Goal: Communication & Community: Share content

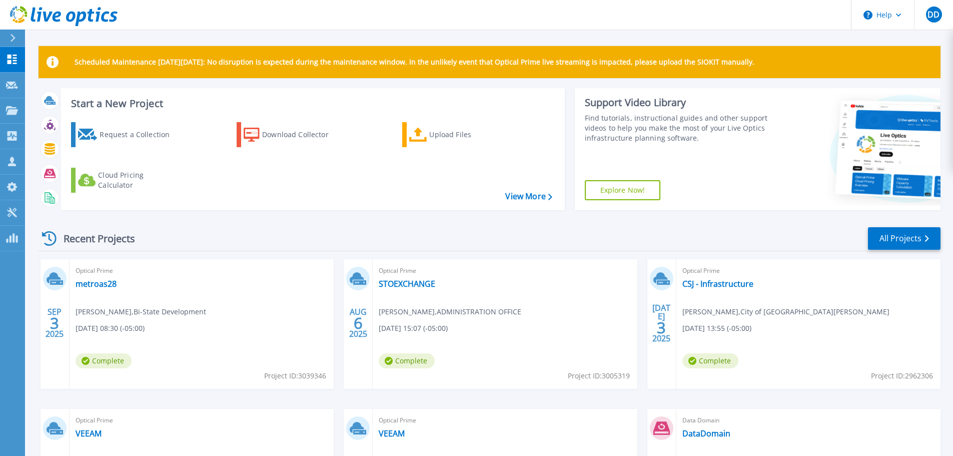
click at [259, 330] on div "Optical Prime metroas28 [PERSON_NAME] , Bi-State Development [DATE] 08:30 (-05:…" at bounding box center [202, 324] width 264 height 130
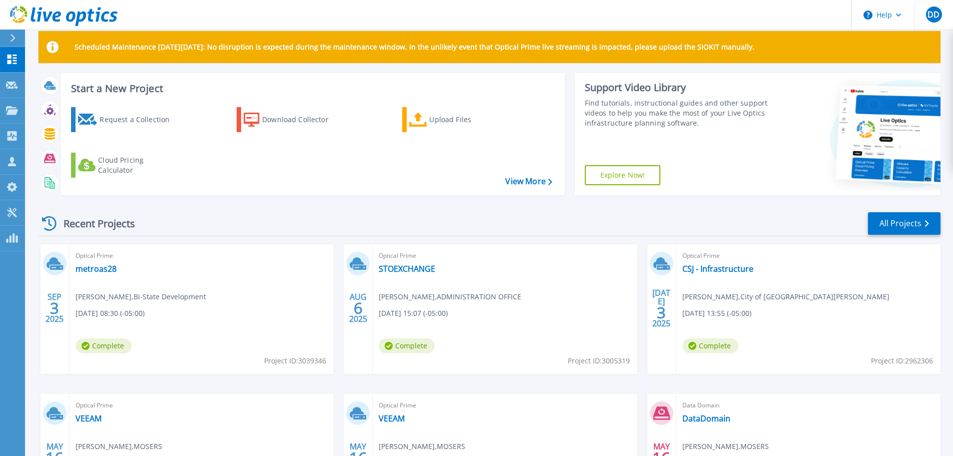
scroll to position [20, 0]
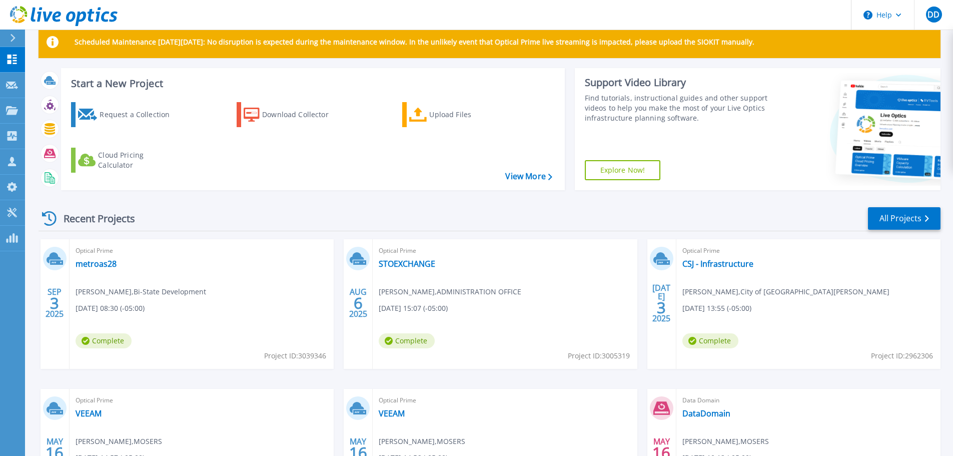
click at [109, 266] on link "metroas28" at bounding box center [96, 264] width 41 height 10
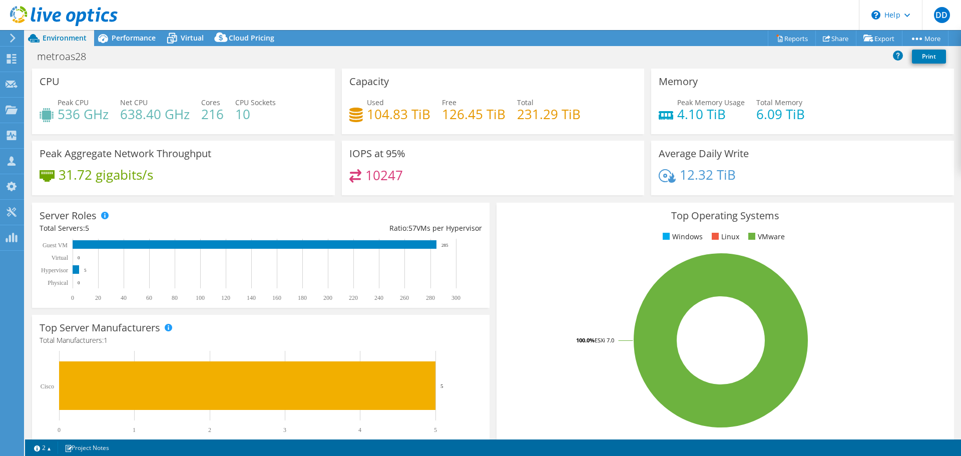
select select "USEast"
click at [179, 38] on icon at bounding box center [172, 39] width 18 height 18
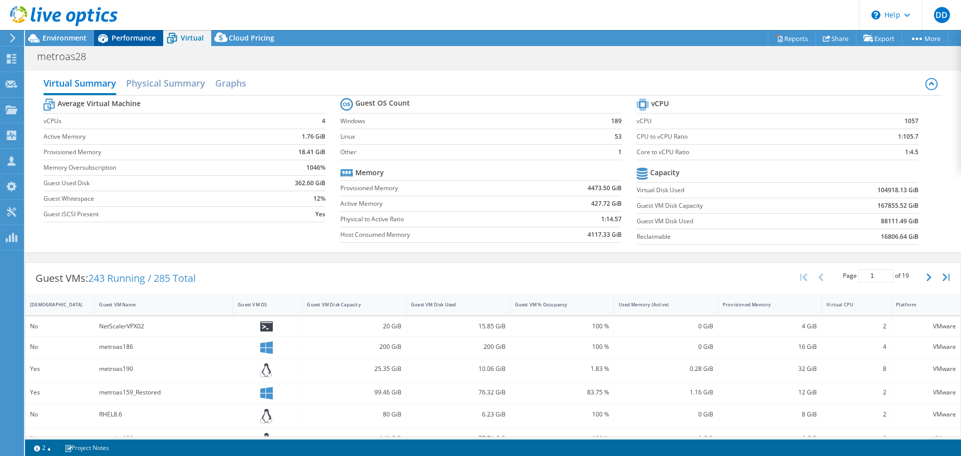
click at [124, 38] on span "Performance" at bounding box center [134, 38] width 44 height 10
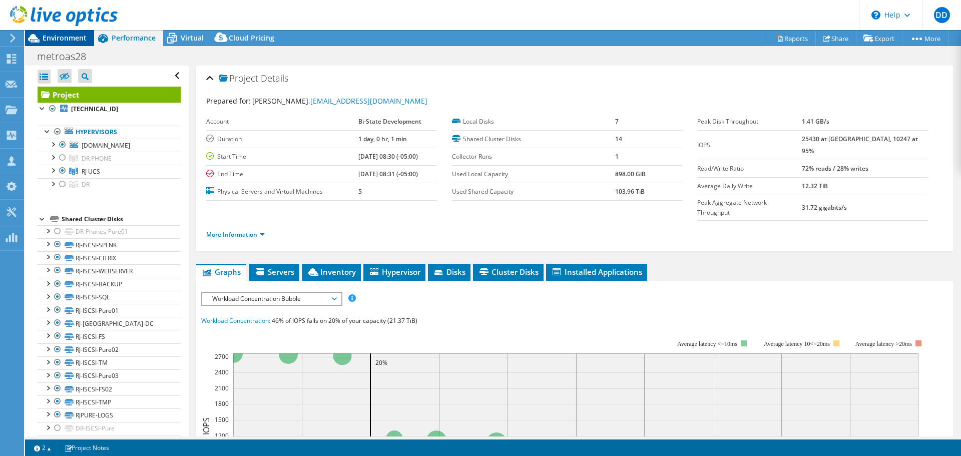
click at [62, 40] on span "Environment" at bounding box center [65, 38] width 44 height 10
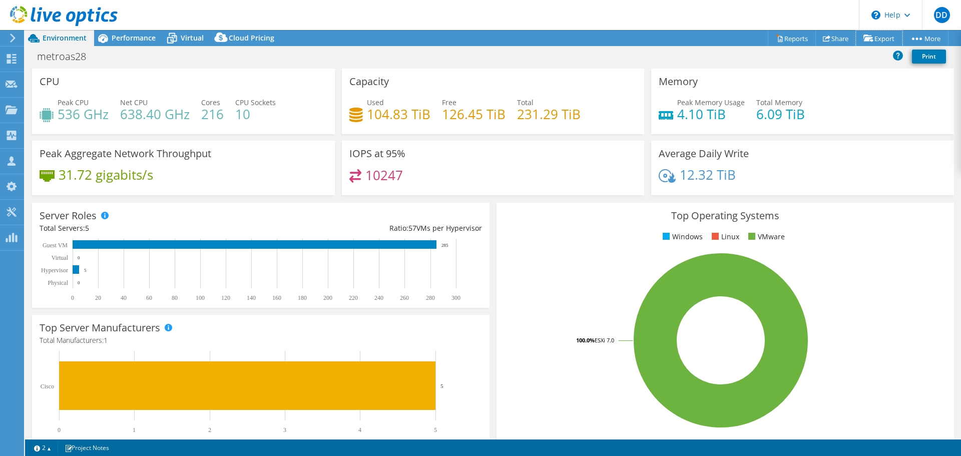
click at [877, 39] on link "Export" at bounding box center [878, 39] width 47 height 16
click at [130, 35] on span "Performance" at bounding box center [134, 38] width 44 height 10
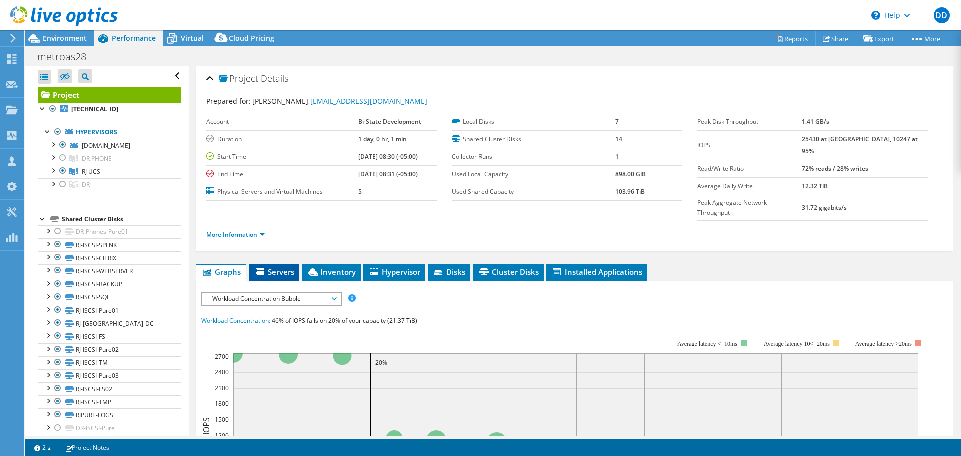
click at [292, 267] on span "Servers" at bounding box center [274, 272] width 40 height 10
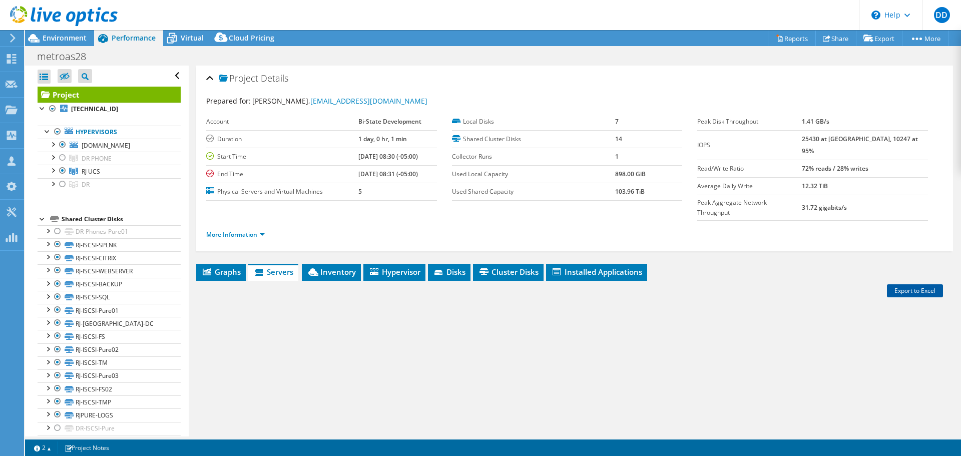
click at [899, 284] on link "Export to Excel" at bounding box center [914, 290] width 56 height 13
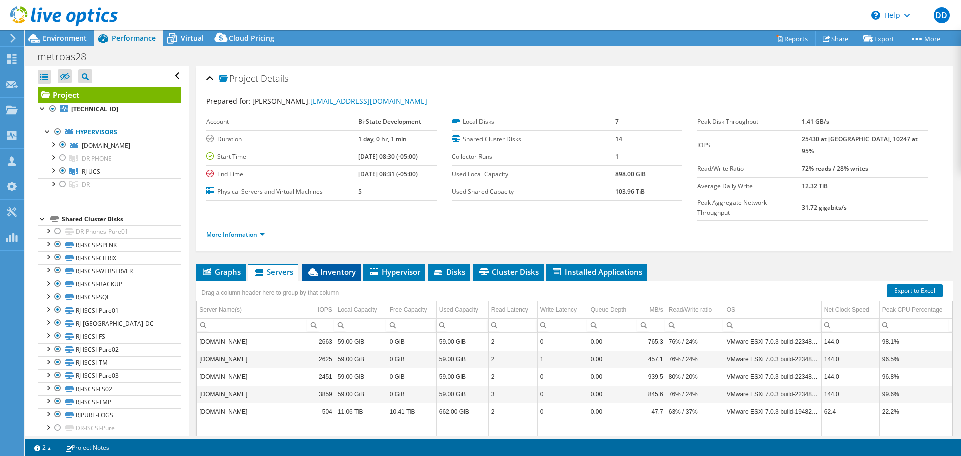
click at [329, 267] on span "Inventory" at bounding box center [331, 272] width 49 height 10
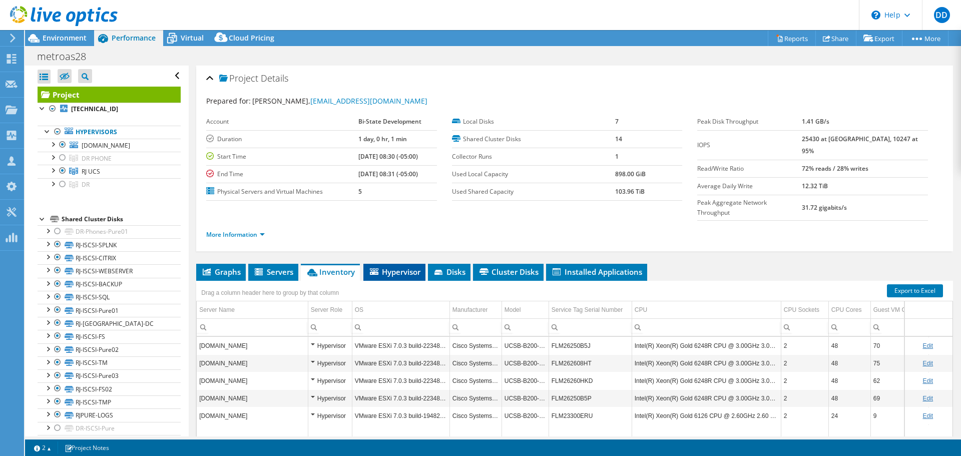
click at [399, 264] on li "Hypervisor" at bounding box center [394, 272] width 62 height 17
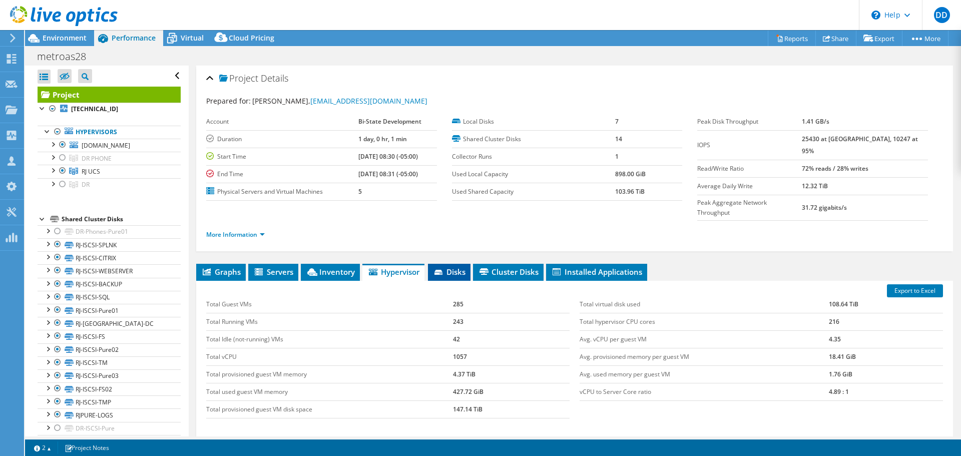
click at [439, 270] on icon at bounding box center [438, 272] width 8 height 5
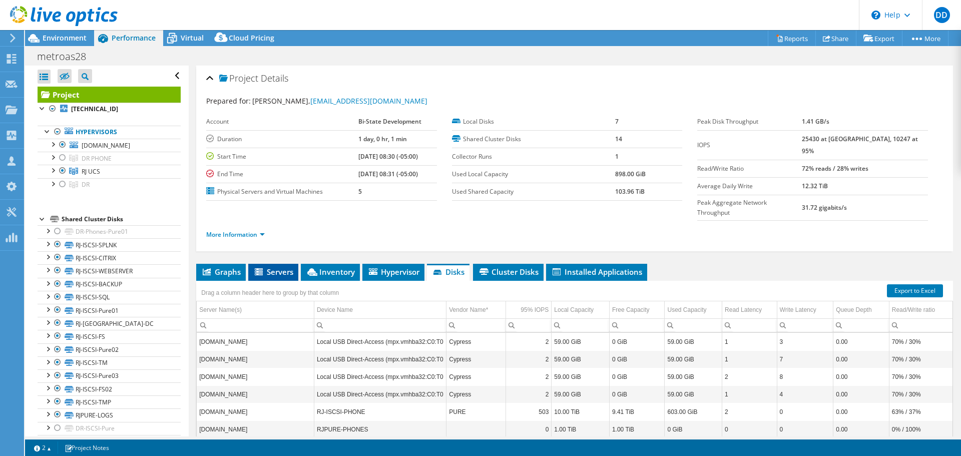
click at [282, 267] on span "Servers" at bounding box center [273, 272] width 40 height 10
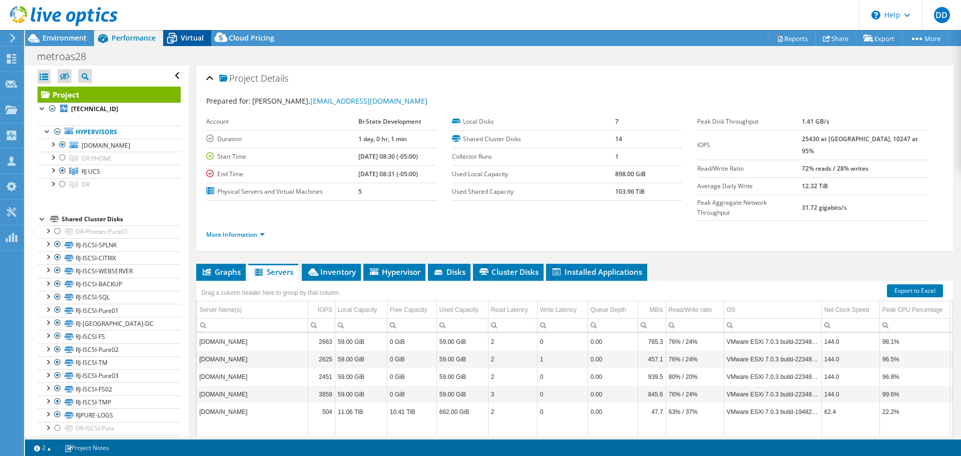
click at [189, 41] on span "Virtual" at bounding box center [192, 38] width 23 height 10
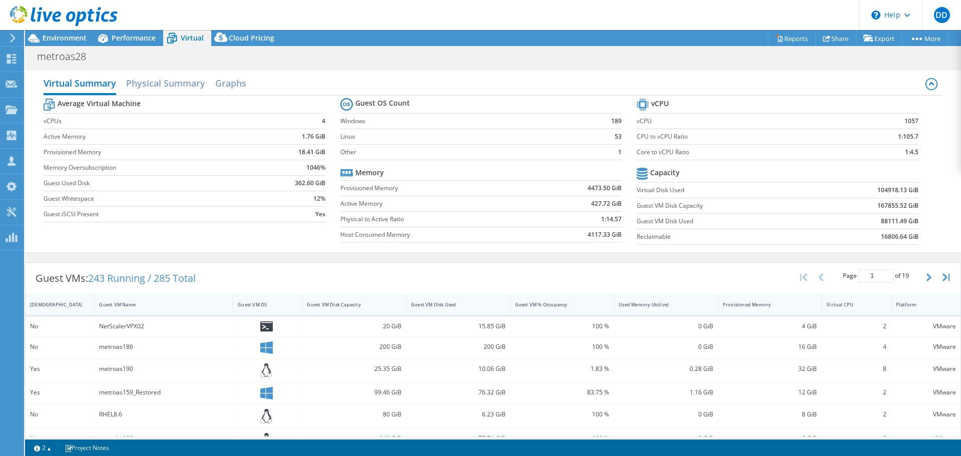
click at [757, 264] on div "Guest VMs: 243 Running / 285 Total Page 1 of 19 5 rows 10 rows 20 rows 25 rows …" at bounding box center [493, 278] width 935 height 31
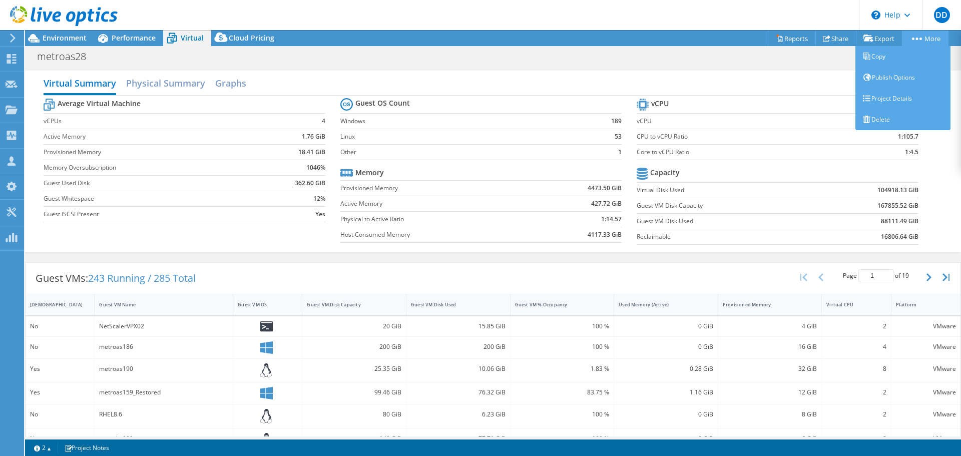
click at [939, 41] on link "More" at bounding box center [924, 39] width 47 height 16
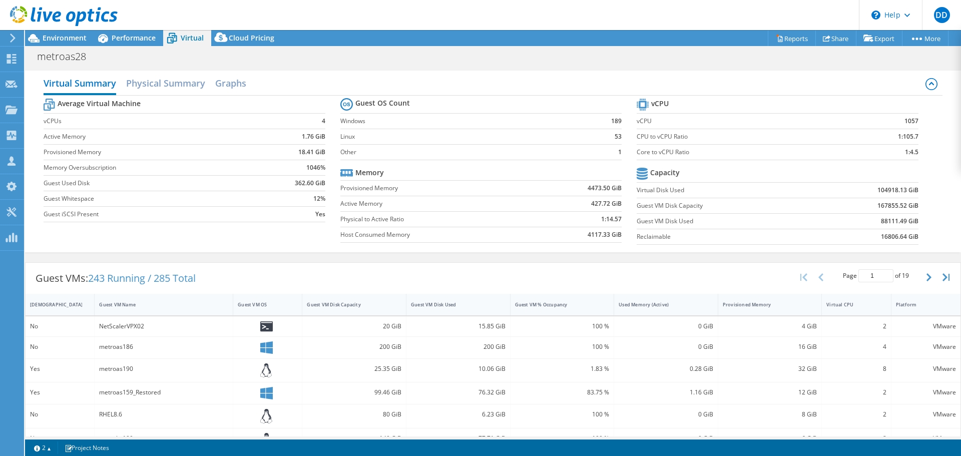
click at [806, 263] on div "Page 1 of 19 5 rows 10 rows 20 rows 25 rows 50 rows 100 rows" at bounding box center [875, 277] width 169 height 29
click at [173, 81] on h2 "Physical Summary" at bounding box center [165, 84] width 79 height 22
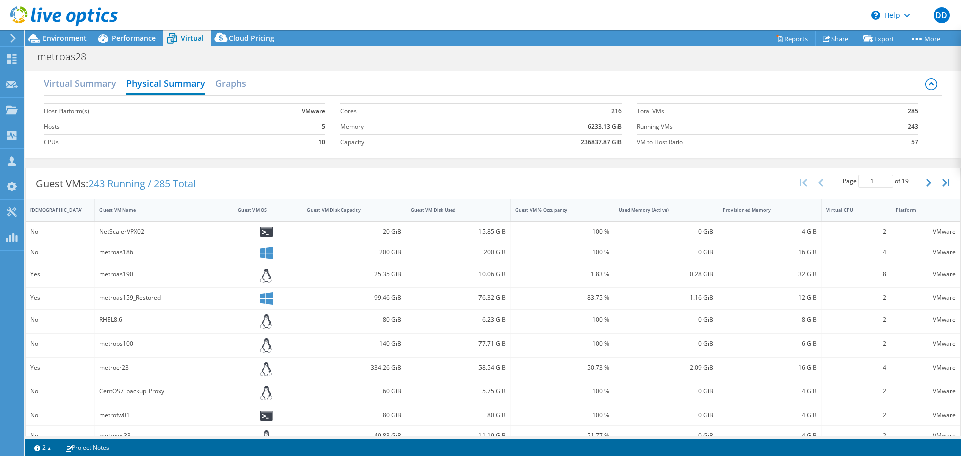
click at [124, 81] on div "Virtual Summary Physical Summary Graphs" at bounding box center [493, 84] width 898 height 23
click at [93, 81] on h2 "Virtual Summary" at bounding box center [80, 83] width 73 height 20
click at [89, 83] on h2 "Virtual Summary" at bounding box center [80, 83] width 73 height 20
click at [88, 84] on h2 "Virtual Summary" at bounding box center [80, 83] width 73 height 20
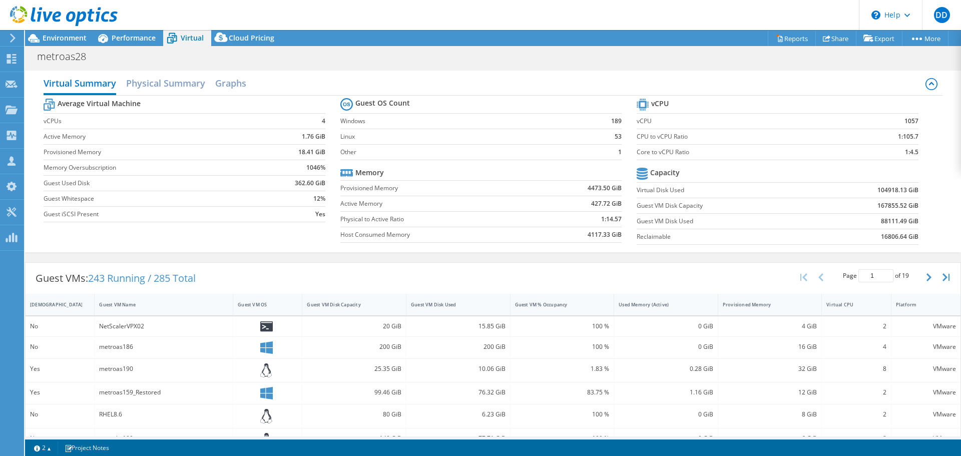
click at [53, 30] on div at bounding box center [59, 17] width 118 height 34
click at [53, 32] on div at bounding box center [59, 17] width 118 height 34
click at [54, 35] on span "Environment" at bounding box center [65, 38] width 44 height 10
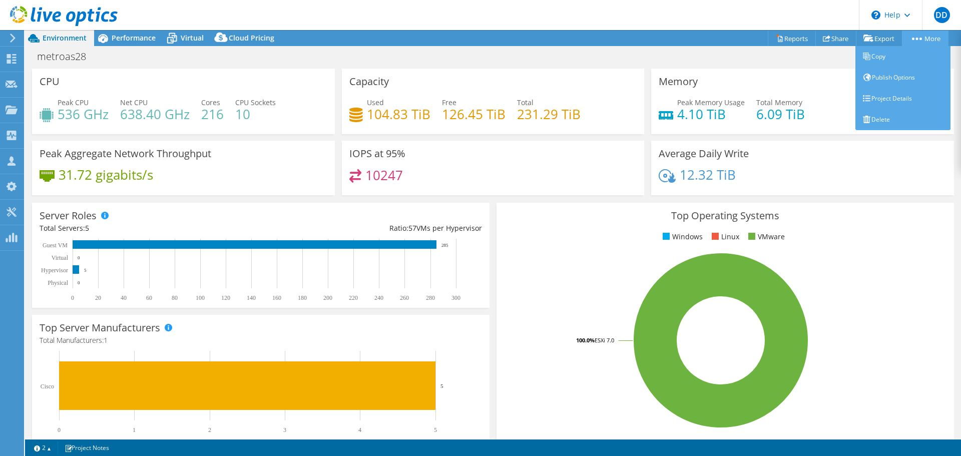
click at [926, 39] on link "More" at bounding box center [924, 39] width 47 height 16
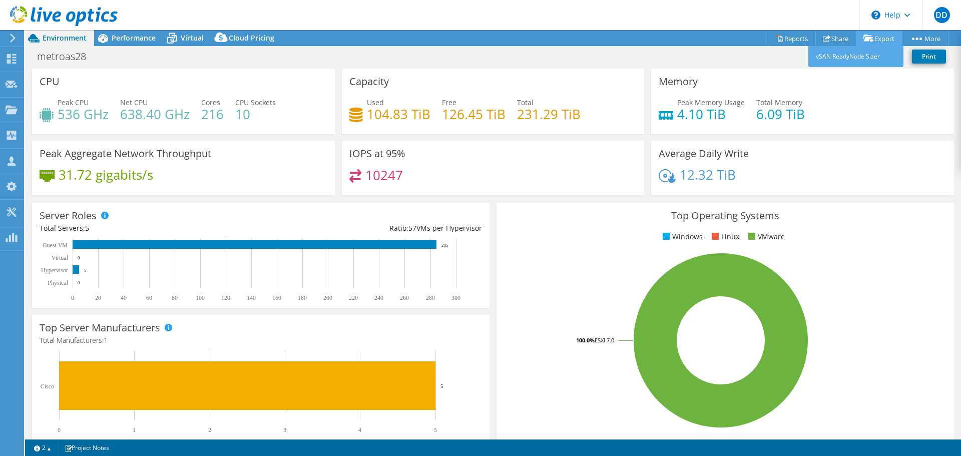
click at [882, 40] on link "Export" at bounding box center [878, 39] width 47 height 16
click at [778, 40] on link "Reports" at bounding box center [791, 39] width 48 height 16
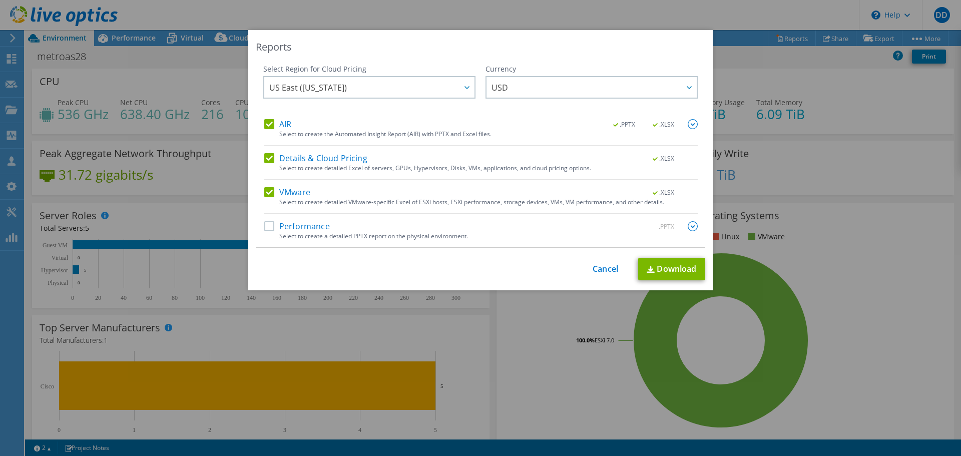
click at [270, 122] on label "AIR" at bounding box center [277, 124] width 27 height 10
click at [0, 0] on input "AIR" at bounding box center [0, 0] width 0 height 0
click at [264, 158] on label "Details & Cloud Pricing" at bounding box center [315, 158] width 103 height 10
click at [0, 0] on input "Details & Cloud Pricing" at bounding box center [0, 0] width 0 height 0
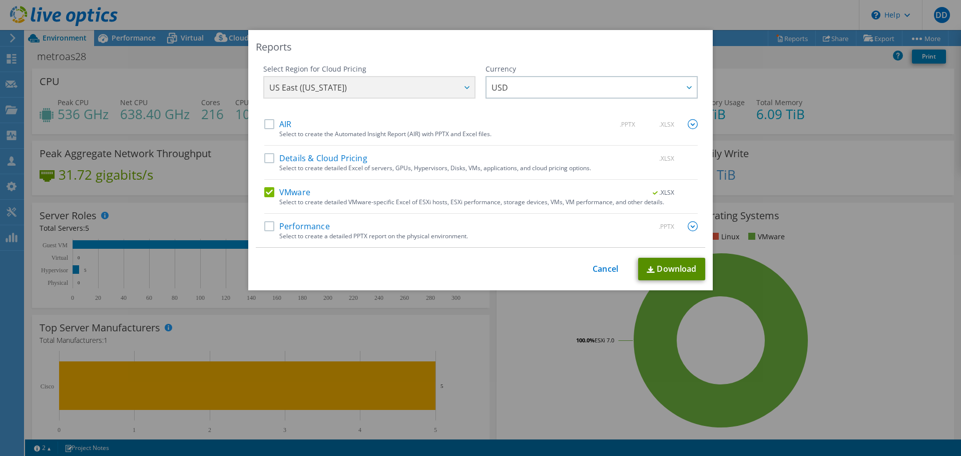
click at [674, 266] on link "Download" at bounding box center [671, 269] width 67 height 23
click at [606, 278] on div "This process may take a while, please wait... Cancel Download" at bounding box center [480, 269] width 449 height 23
click at [606, 277] on div "This process may take a while, please wait... Cancel Download" at bounding box center [480, 269] width 449 height 23
click at [604, 271] on link "Cancel" at bounding box center [605, 269] width 26 height 10
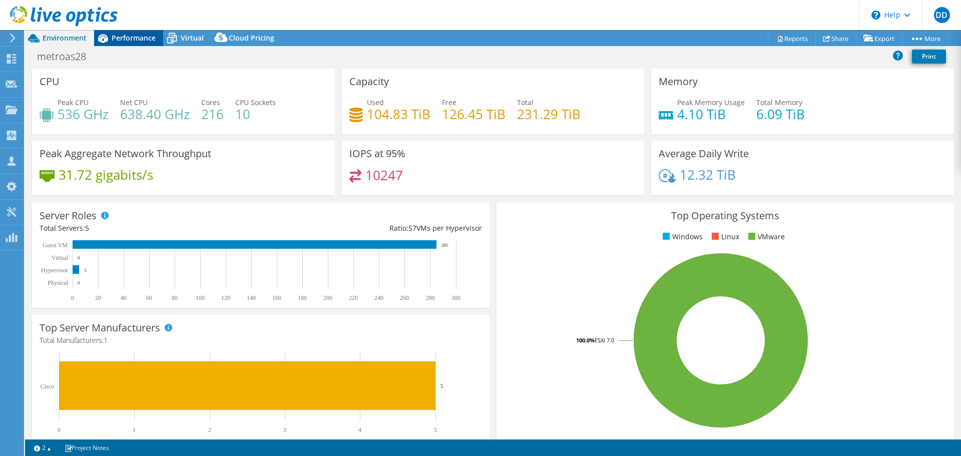
click at [113, 42] on span "Performance" at bounding box center [134, 38] width 44 height 10
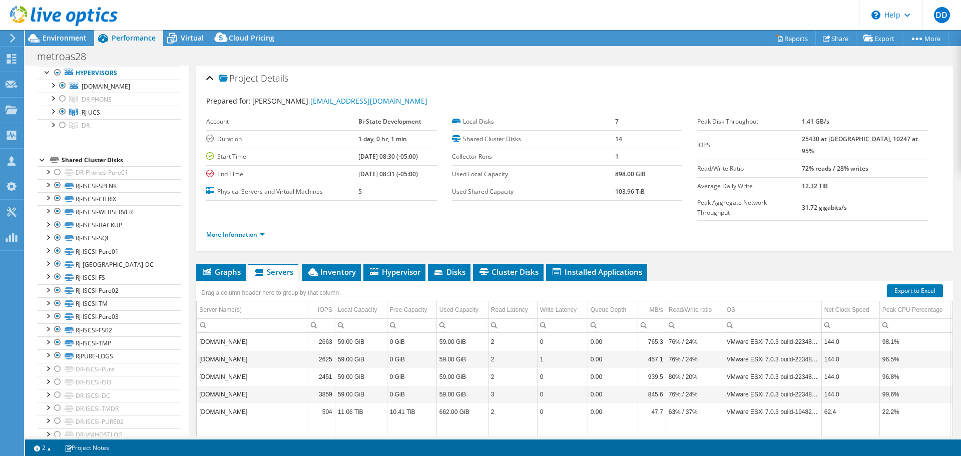
scroll to position [76, 0]
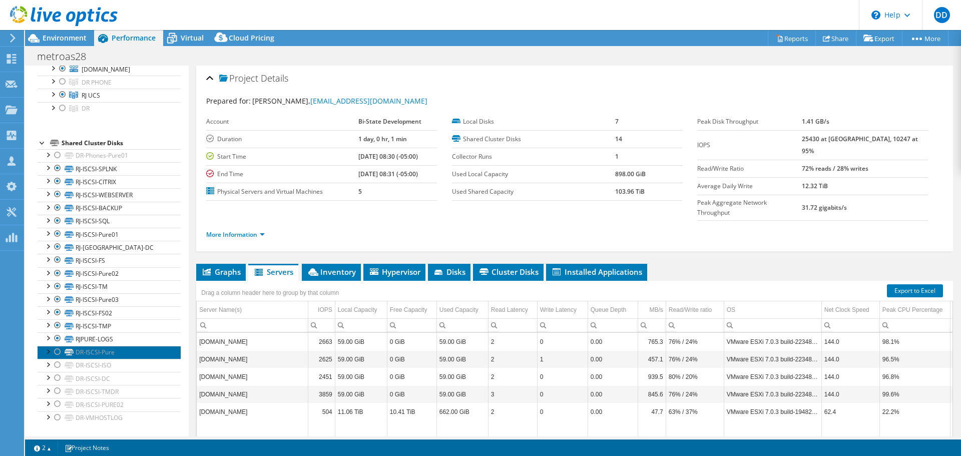
click at [92, 349] on link "DR-ISCSI-Pure" at bounding box center [109, 352] width 143 height 13
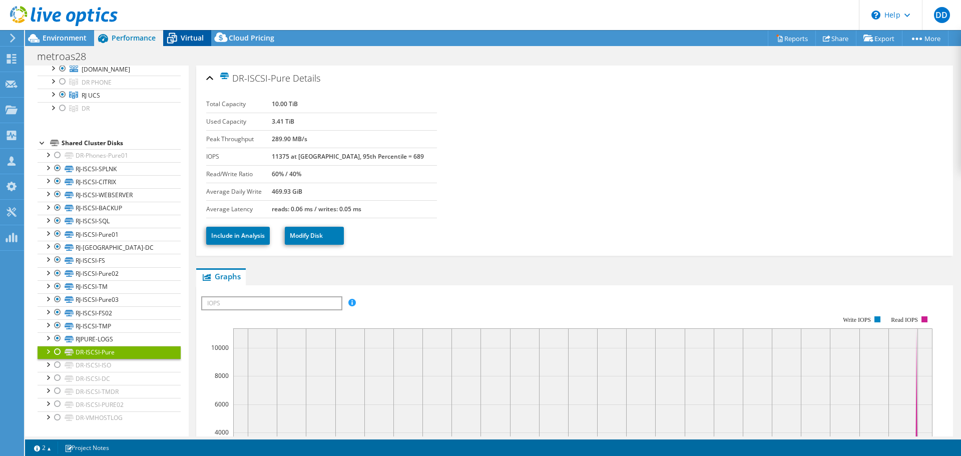
click at [199, 43] on div "Virtual" at bounding box center [187, 38] width 48 height 16
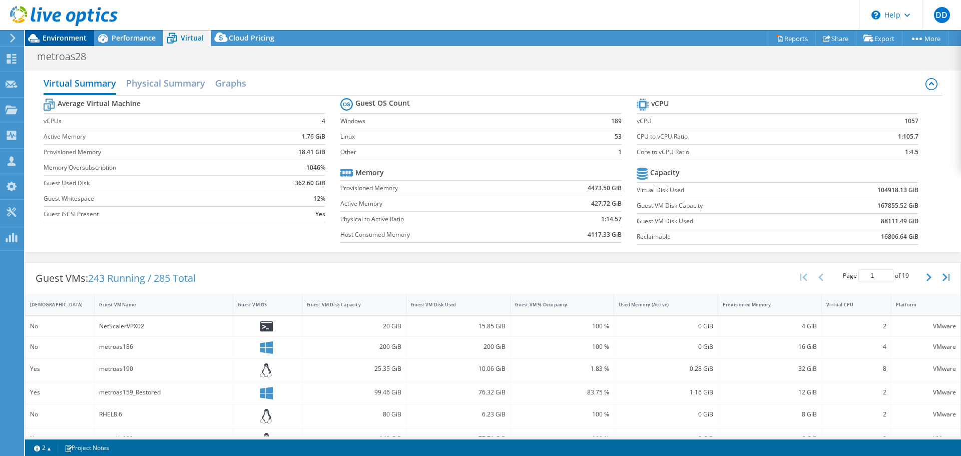
click at [76, 43] on div "Environment" at bounding box center [59, 38] width 69 height 16
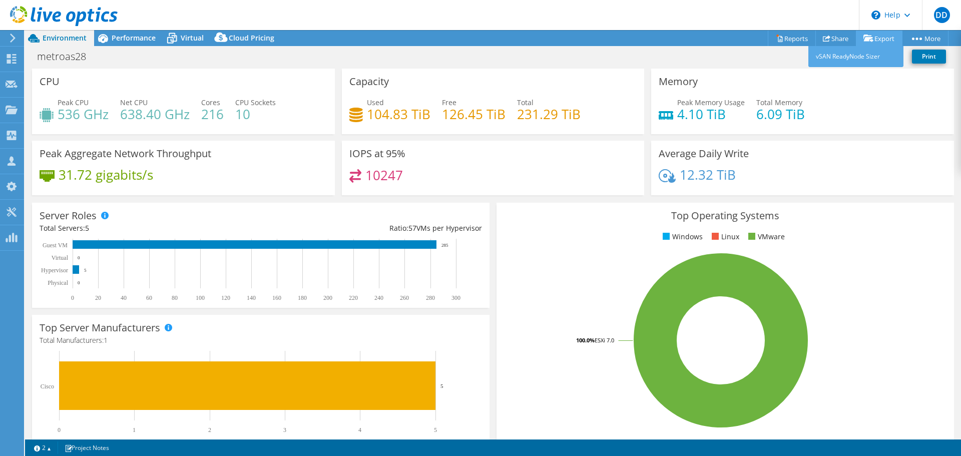
click at [878, 39] on link "Export" at bounding box center [878, 39] width 47 height 16
click at [829, 39] on link "Share" at bounding box center [835, 39] width 41 height 16
click at [797, 35] on link "Reports" at bounding box center [791, 39] width 48 height 16
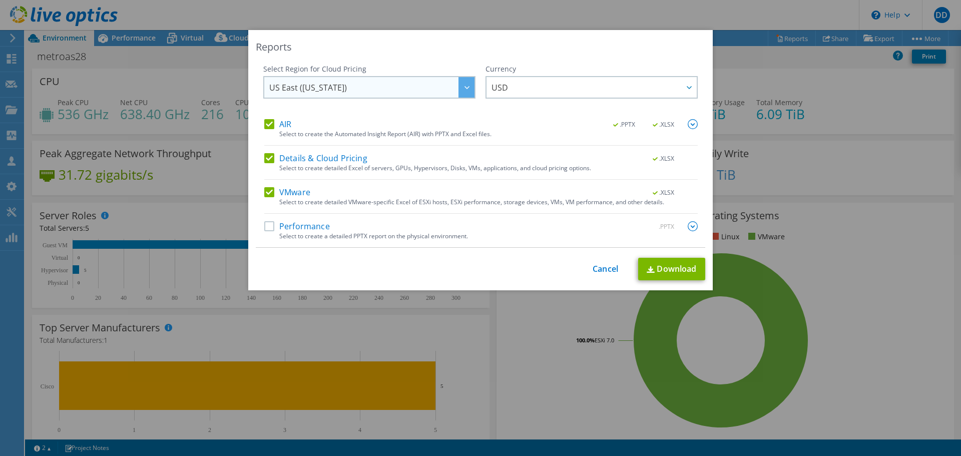
click at [421, 84] on span "US East ([US_STATE])" at bounding box center [371, 87] width 205 height 21
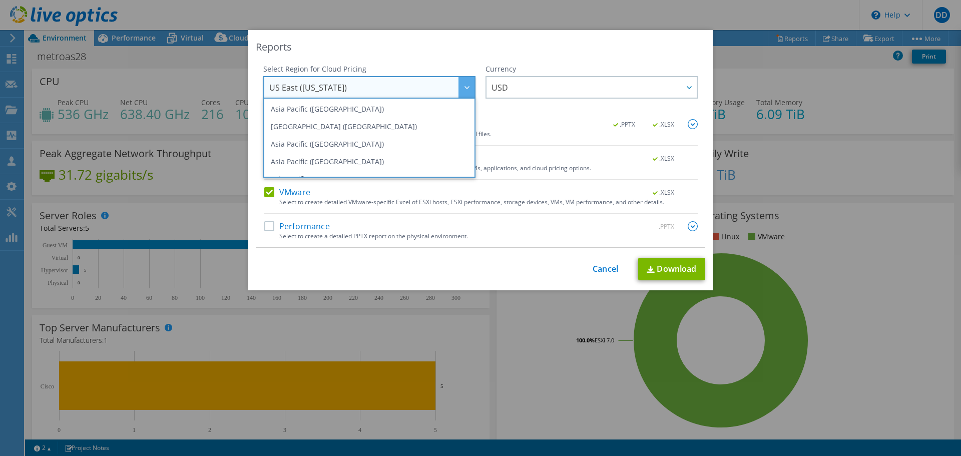
click at [421, 84] on span "US East ([US_STATE])" at bounding box center [371, 87] width 205 height 21
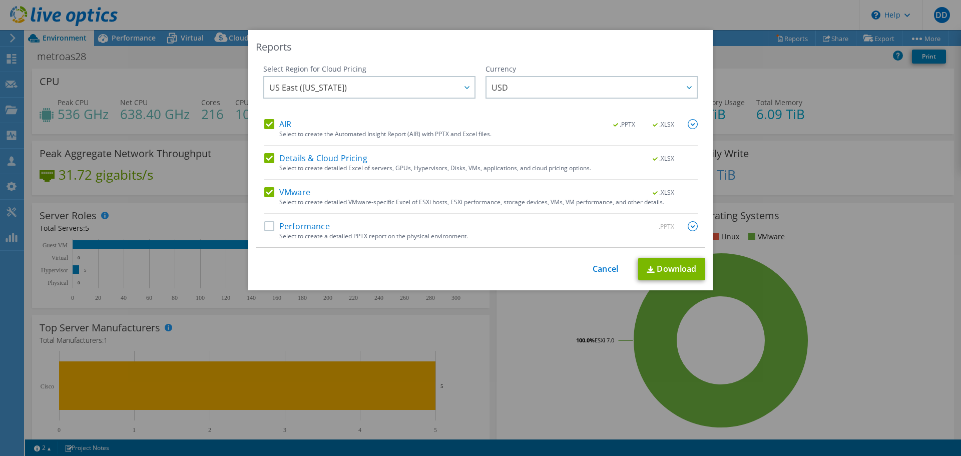
click at [692, 225] on img at bounding box center [692, 226] width 10 height 10
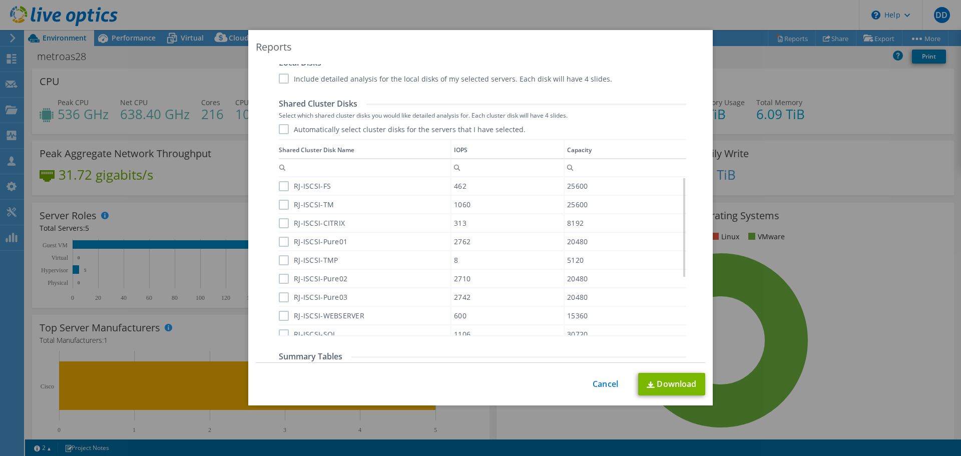
scroll to position [589, 0]
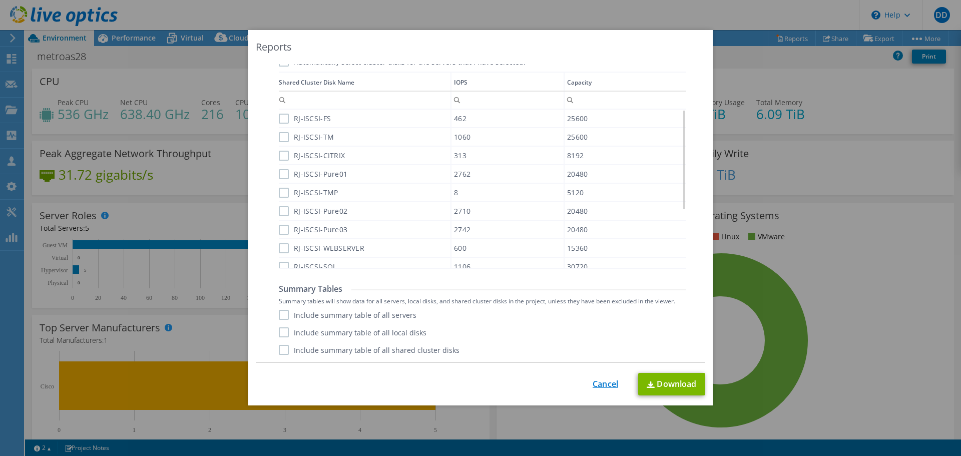
click at [593, 383] on link "Cancel" at bounding box center [605, 384] width 26 height 10
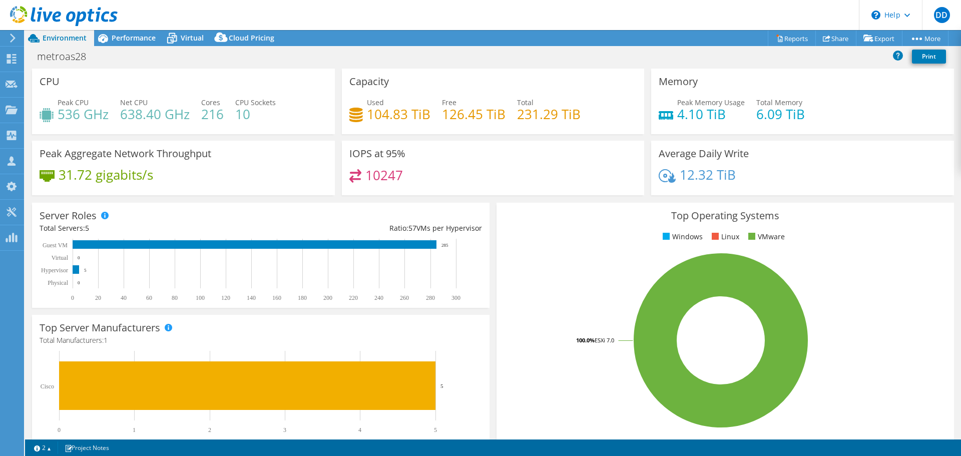
click at [532, 348] on rect at bounding box center [720, 340] width 433 height 175
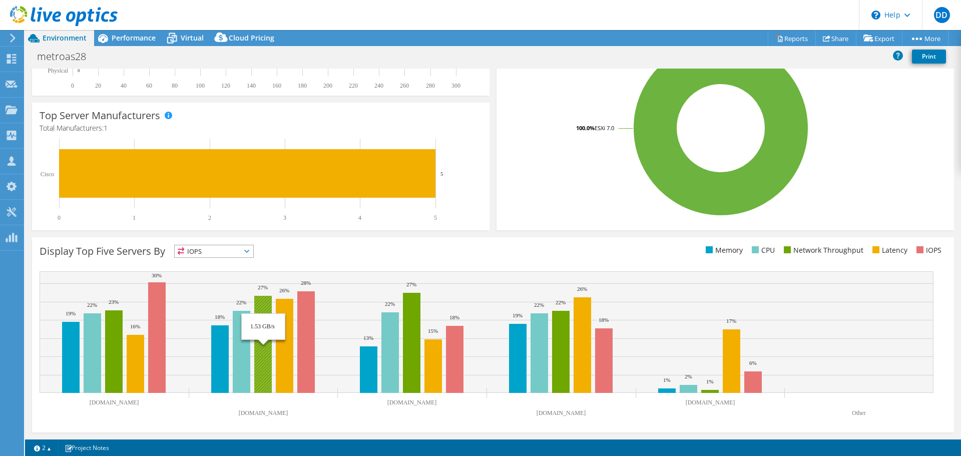
scroll to position [0, 0]
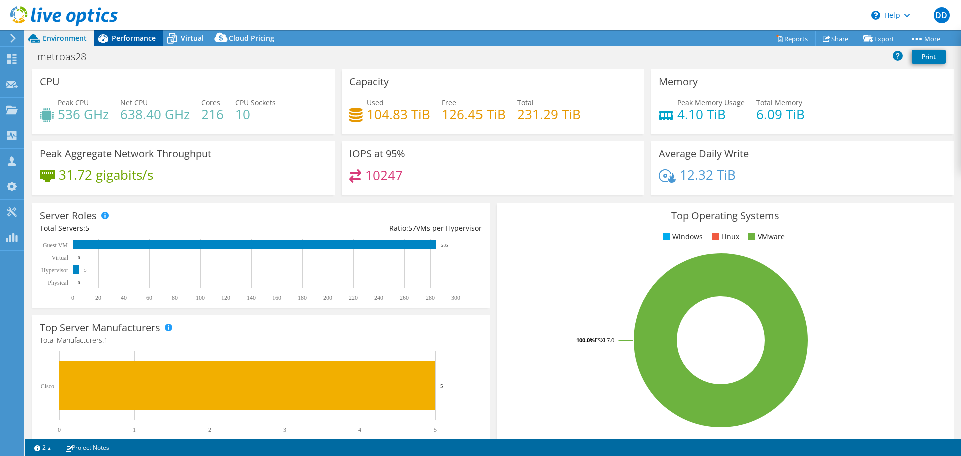
click at [116, 39] on span "Performance" at bounding box center [134, 38] width 44 height 10
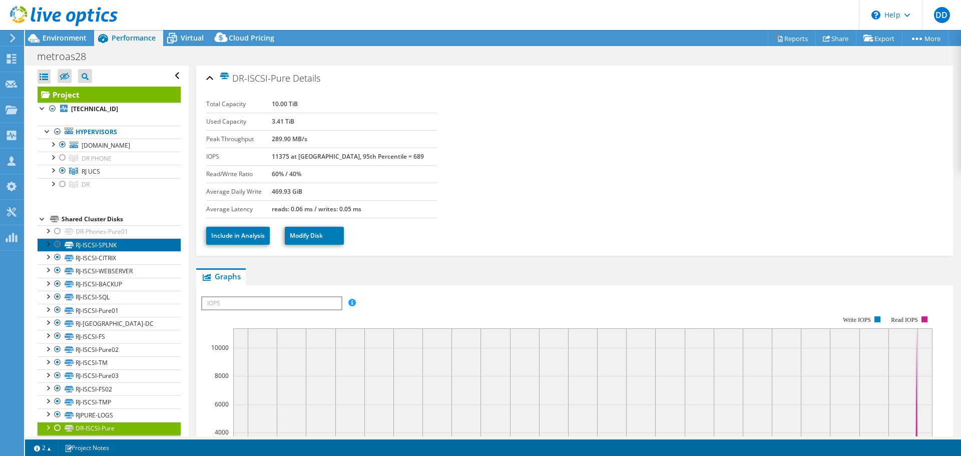
click at [85, 250] on link "RJ-ISCSI-SPLNK" at bounding box center [109, 244] width 143 height 13
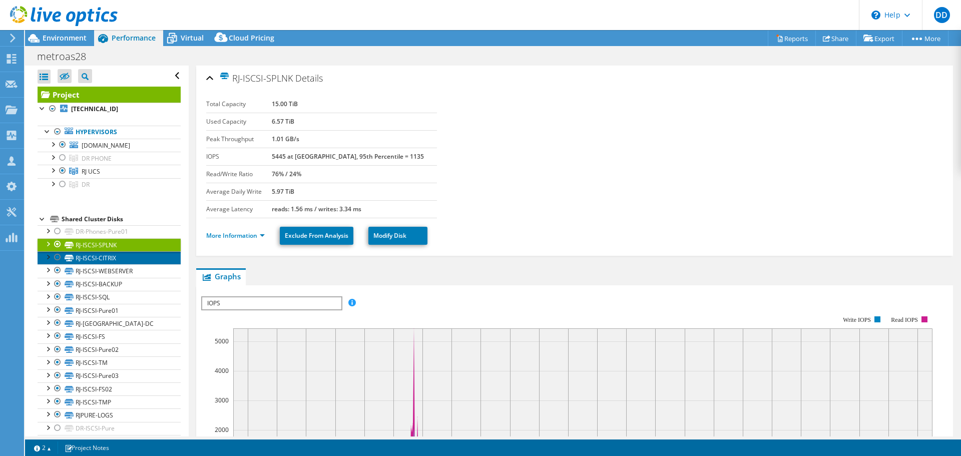
click at [89, 259] on link "RJ-ISCSI-CITRIX" at bounding box center [109, 257] width 143 height 13
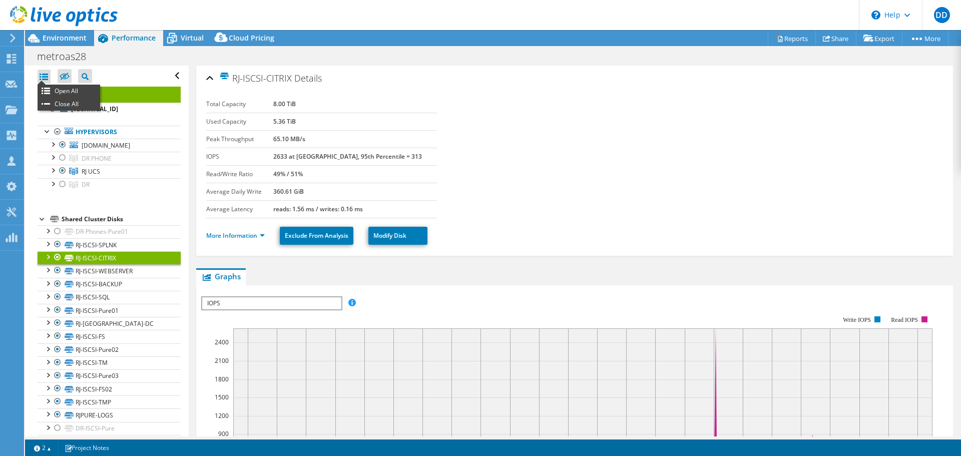
click at [40, 75] on div at bounding box center [44, 77] width 13 height 14
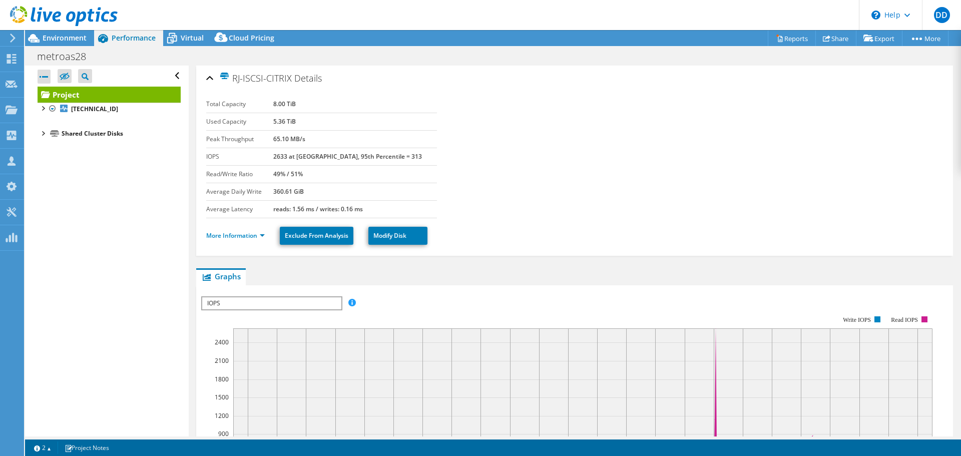
click at [40, 75] on div at bounding box center [44, 77] width 13 height 14
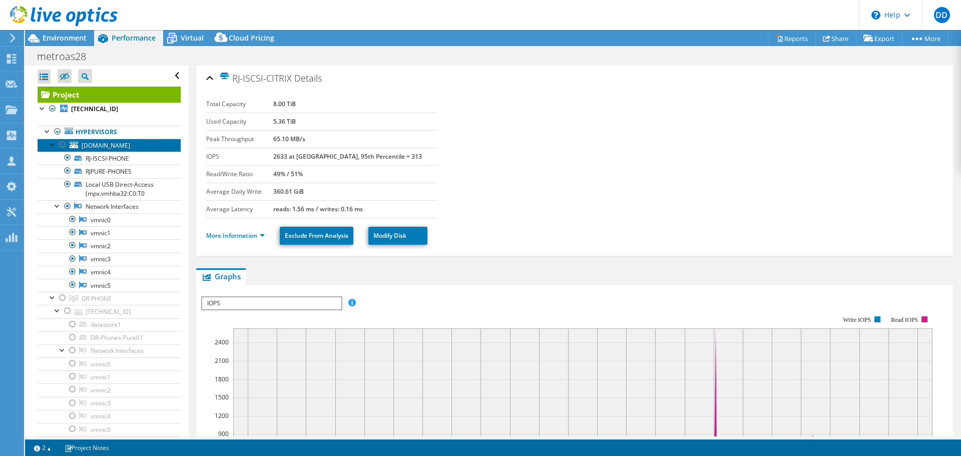
click at [100, 149] on span "[DOMAIN_NAME]" at bounding box center [106, 145] width 49 height 9
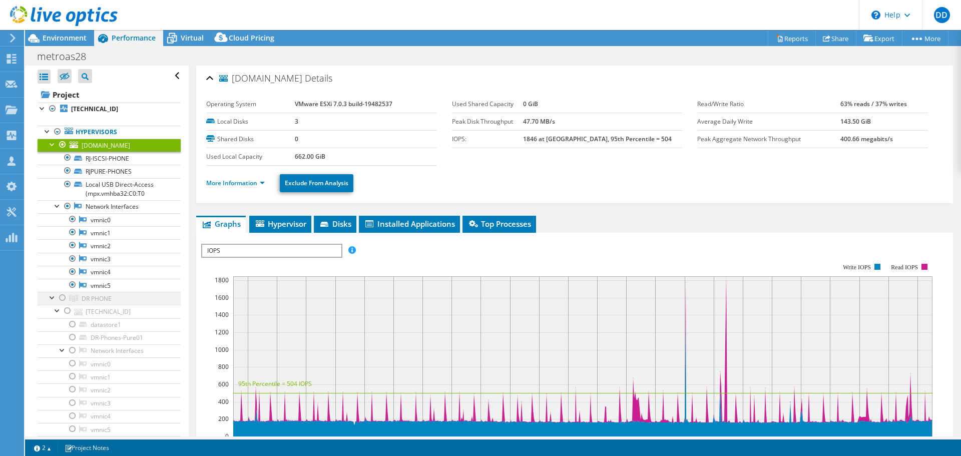
click at [51, 294] on div at bounding box center [53, 297] width 10 height 10
click at [50, 299] on div at bounding box center [53, 297] width 10 height 10
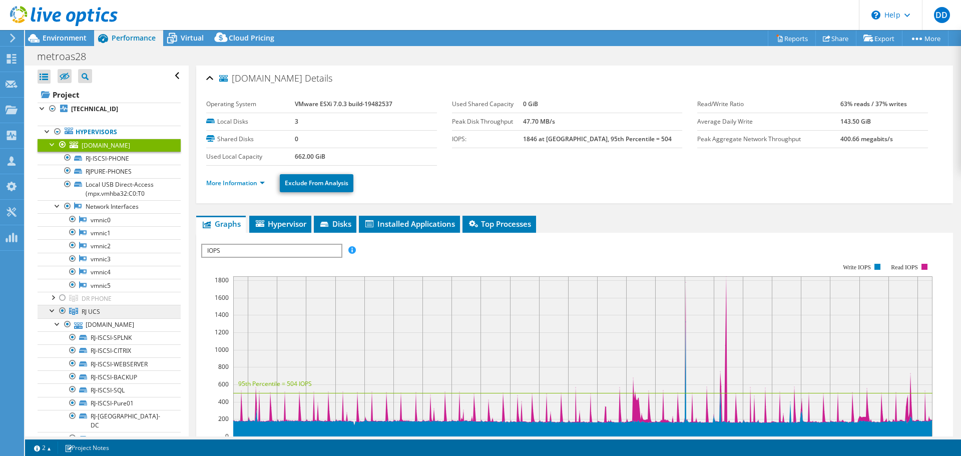
click at [99, 309] on span "RJ UCS" at bounding box center [91, 311] width 19 height 9
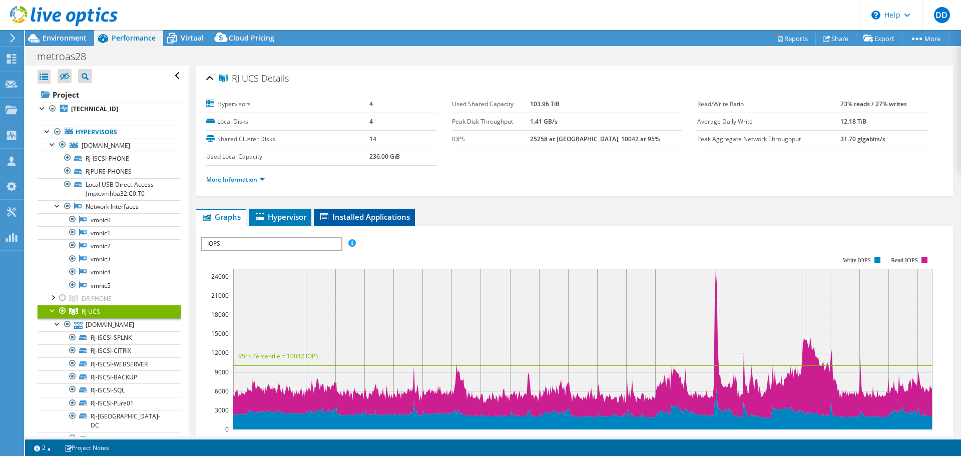
click at [334, 222] on li "Installed Applications" at bounding box center [364, 217] width 101 height 17
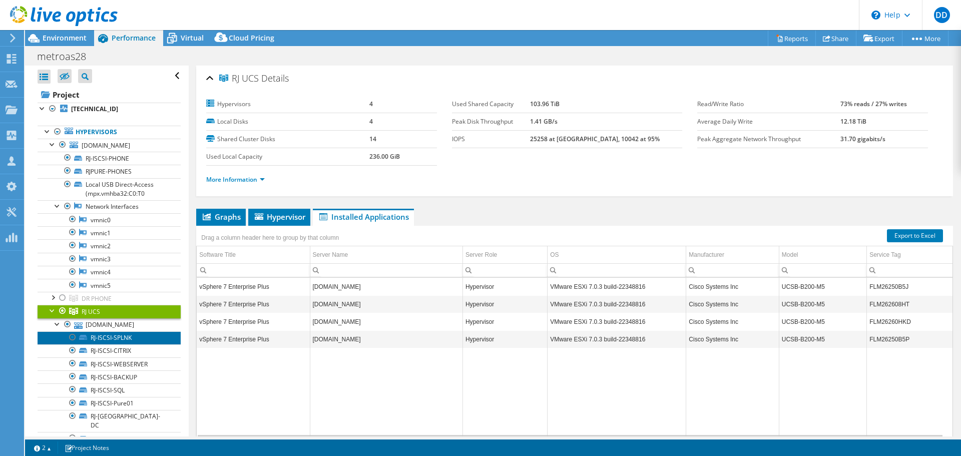
click at [130, 331] on link "RJ-ISCSI-SPLNK" at bounding box center [109, 337] width 143 height 13
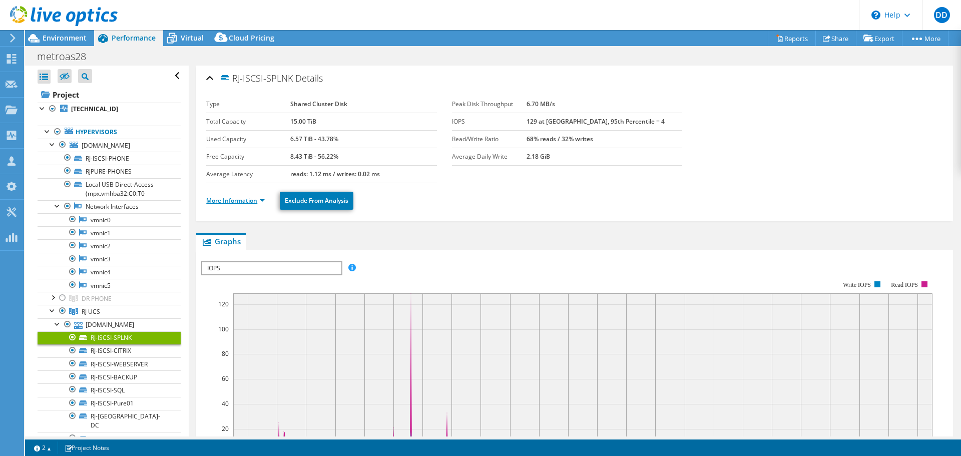
click at [262, 199] on link "More Information" at bounding box center [235, 200] width 59 height 9
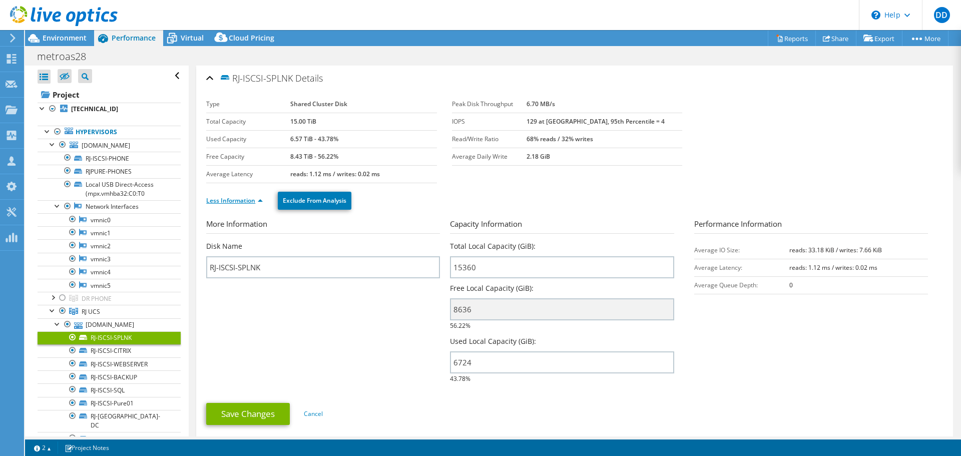
click at [262, 199] on link "Less Information" at bounding box center [234, 200] width 57 height 9
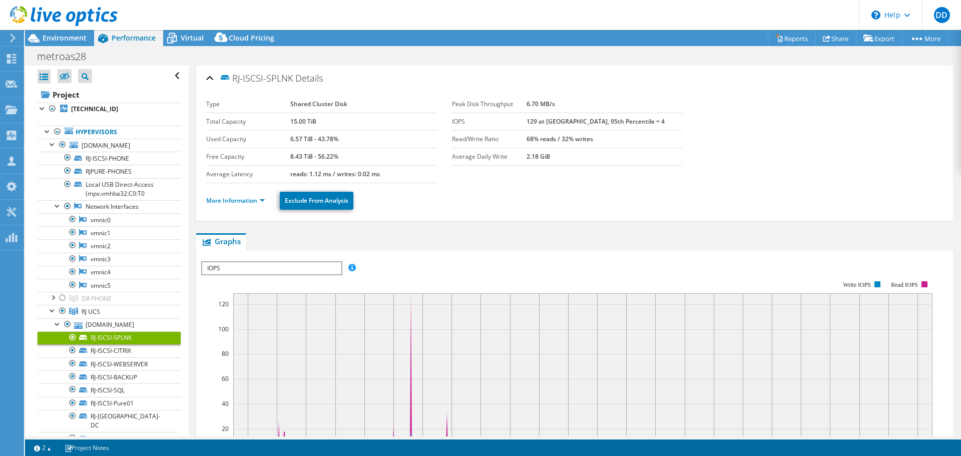
click at [207, 82] on div "RJ-ISCSI-SPLNK Details" at bounding box center [574, 79] width 736 height 22
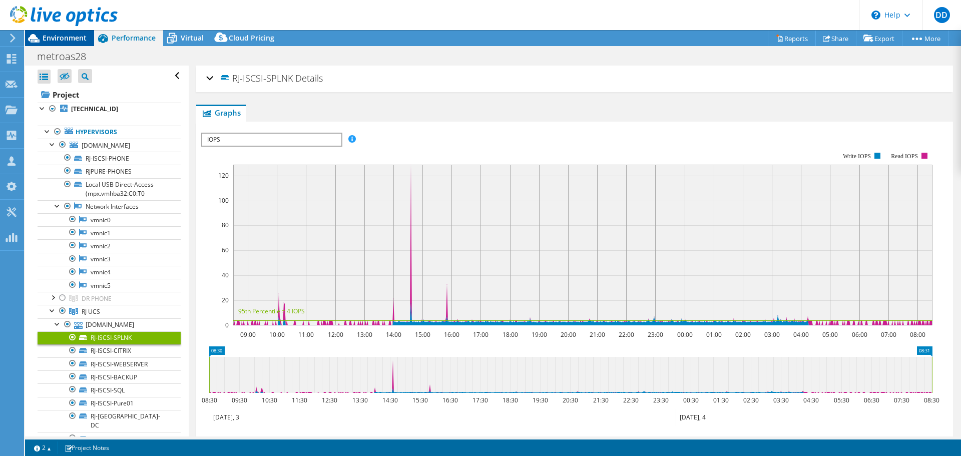
click at [70, 39] on span "Environment" at bounding box center [65, 38] width 44 height 10
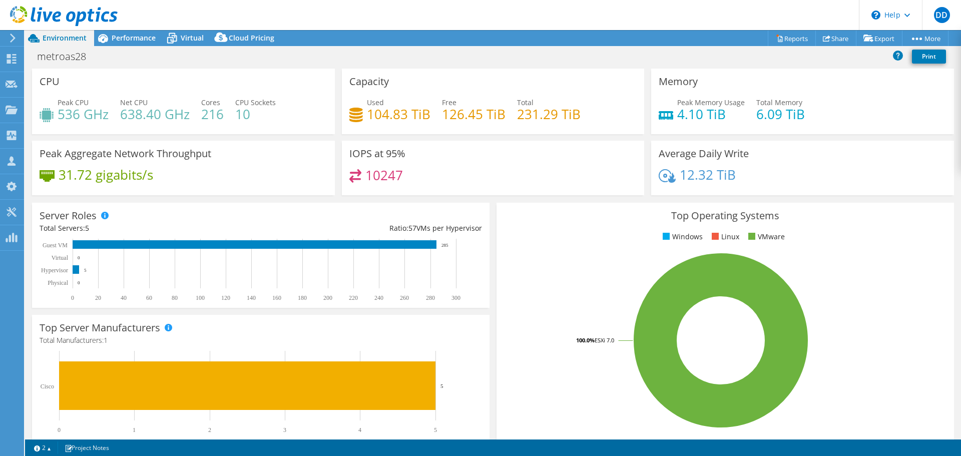
click at [68, 42] on span "Environment" at bounding box center [65, 38] width 44 height 10
click at [822, 38] on use at bounding box center [826, 38] width 8 height 7
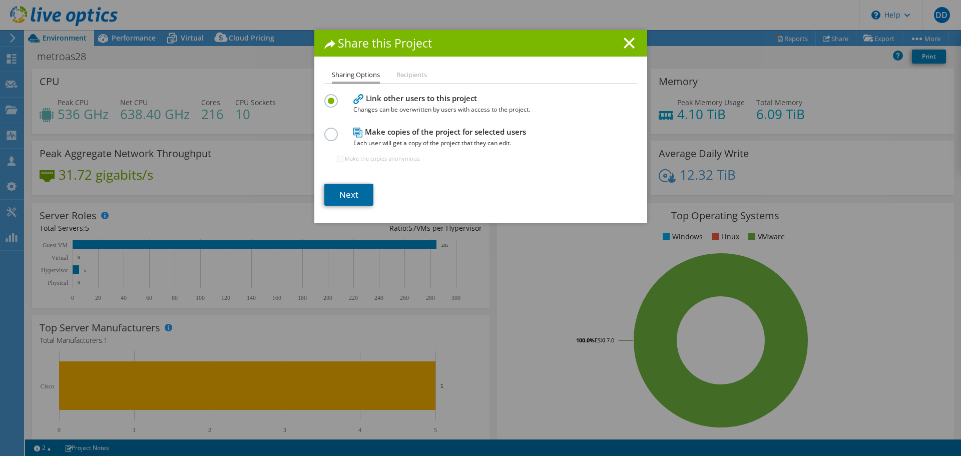
click at [339, 196] on link "Next" at bounding box center [348, 195] width 49 height 22
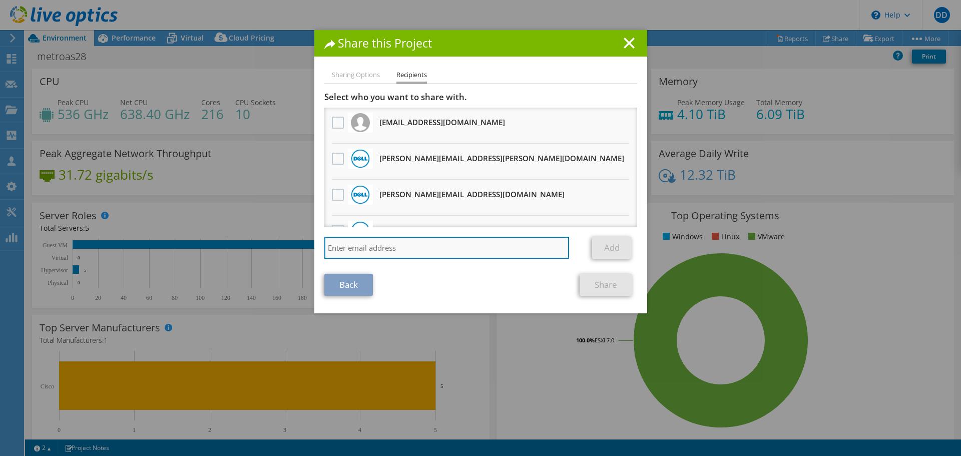
click at [352, 246] on input "search" at bounding box center [446, 248] width 245 height 22
type input "[PERSON_NAME][EMAIL_ADDRESS][DOMAIN_NAME]"
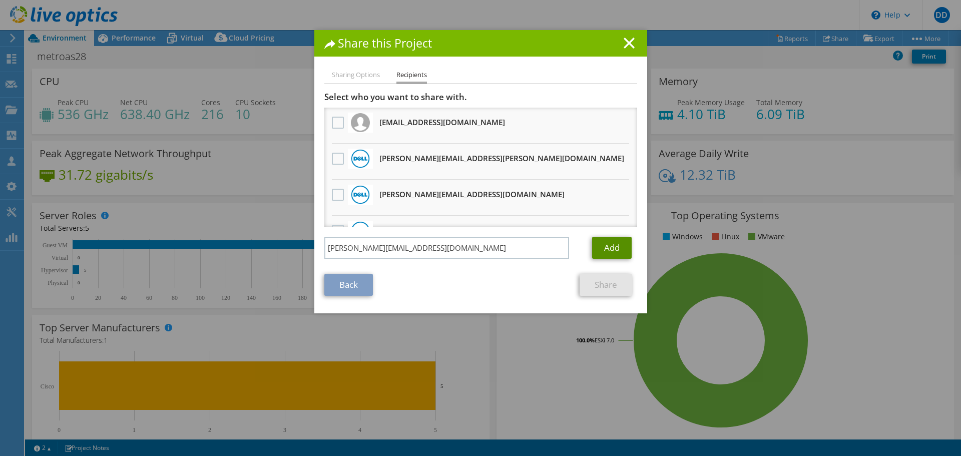
click at [618, 247] on link "Add" at bounding box center [612, 248] width 40 height 22
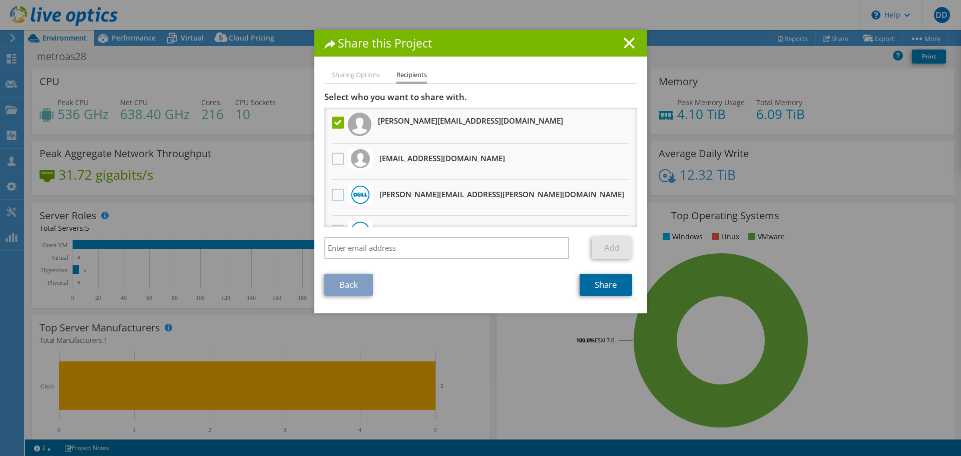
click at [592, 285] on link "Share" at bounding box center [605, 285] width 53 height 22
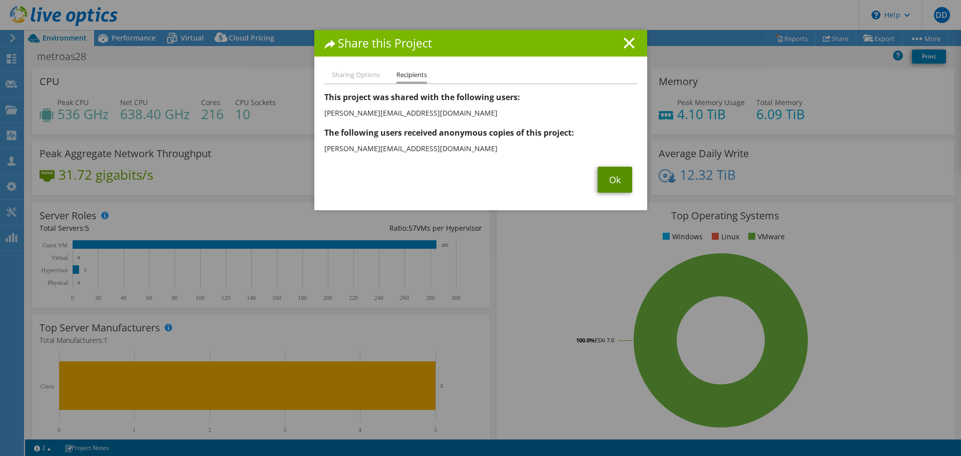
click at [611, 183] on link "Ok" at bounding box center [614, 180] width 35 height 26
